Goal: Transaction & Acquisition: Purchase product/service

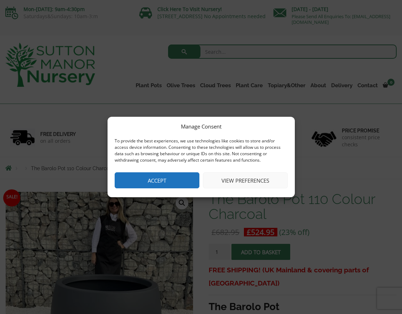
click at [171, 186] on button "Accept" at bounding box center [157, 180] width 85 height 16
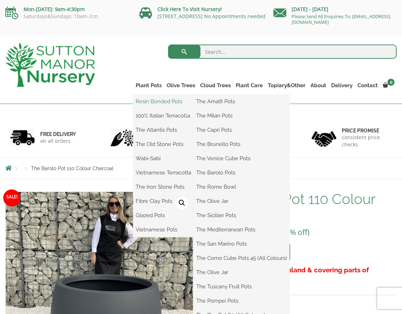
click at [133, 104] on link "Resin Bonded Pots" at bounding box center [163, 101] width 61 height 11
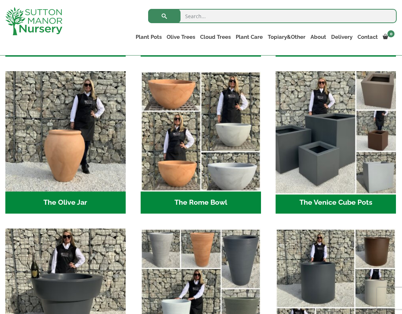
scroll to position [655, 0]
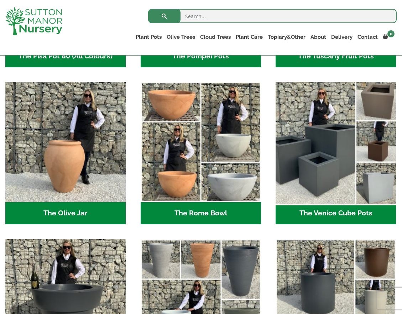
click at [336, 156] on img "Visit product category The Venice Cube Pots" at bounding box center [336, 142] width 126 height 126
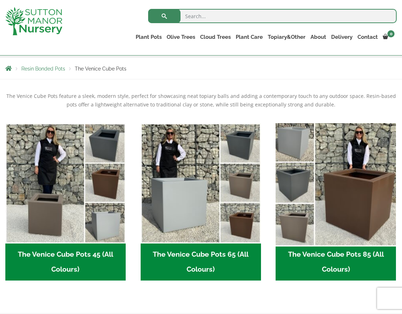
scroll to position [126, 0]
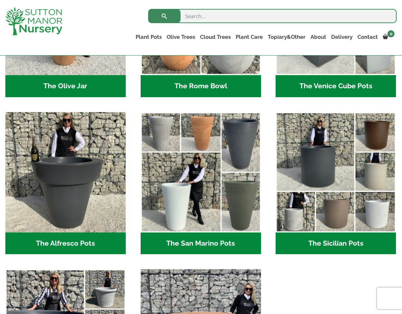
scroll to position [797, 0]
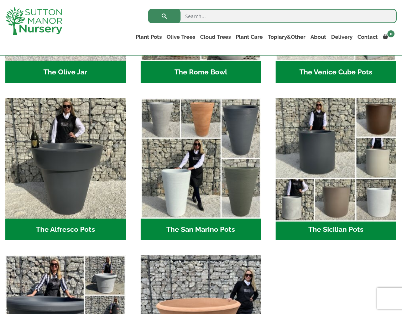
click at [317, 155] on img "Visit product category The Sicilian Pots" at bounding box center [336, 158] width 126 height 126
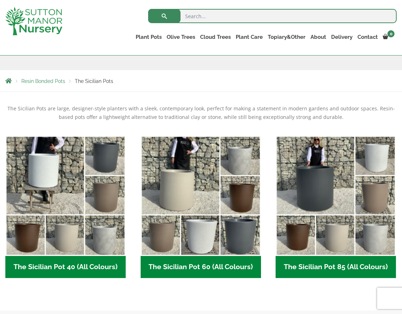
scroll to position [136, 0]
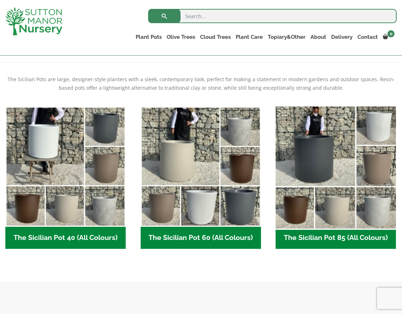
click at [314, 163] on img "Visit product category The Sicilian Pot 85 (All Colours)" at bounding box center [336, 167] width 126 height 126
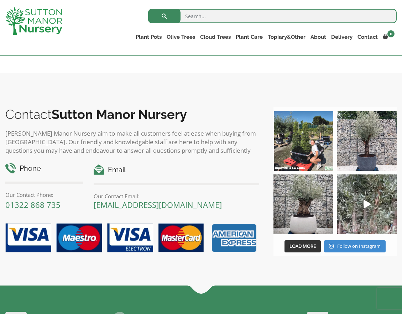
scroll to position [638, 0]
